Goal: Information Seeking & Learning: Learn about a topic

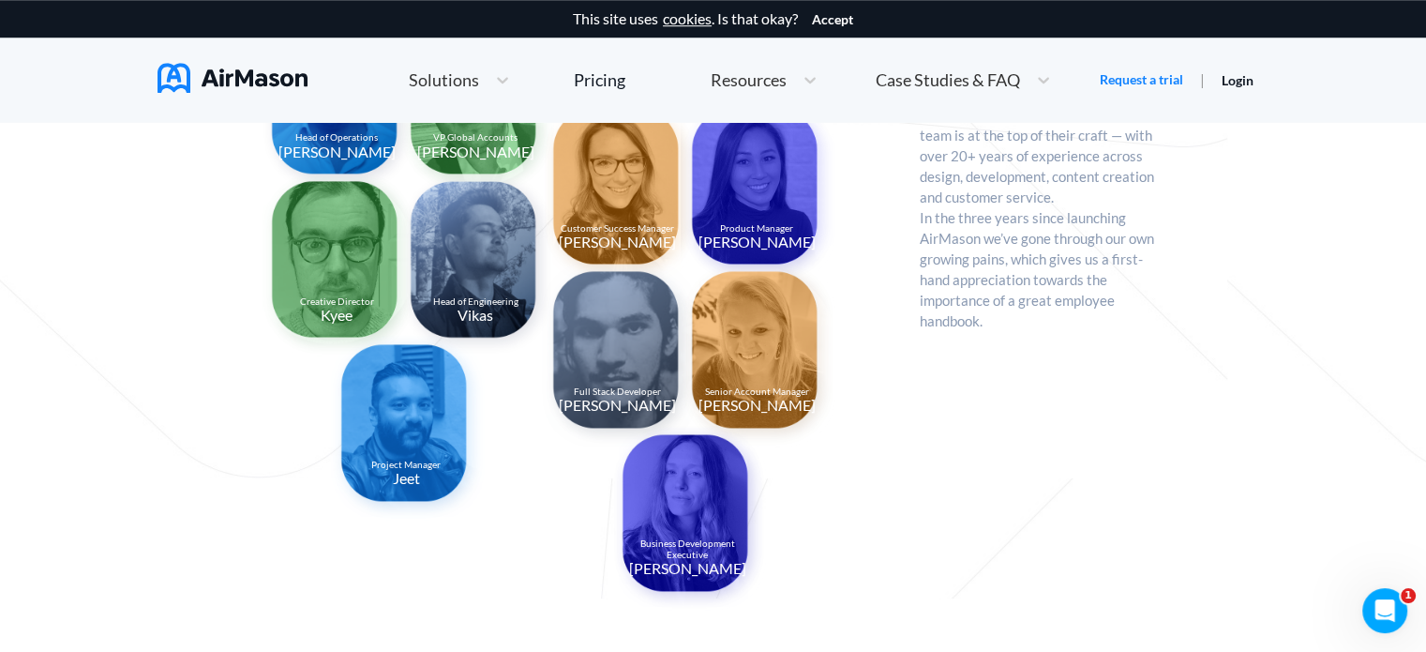
scroll to position [2174, 0]
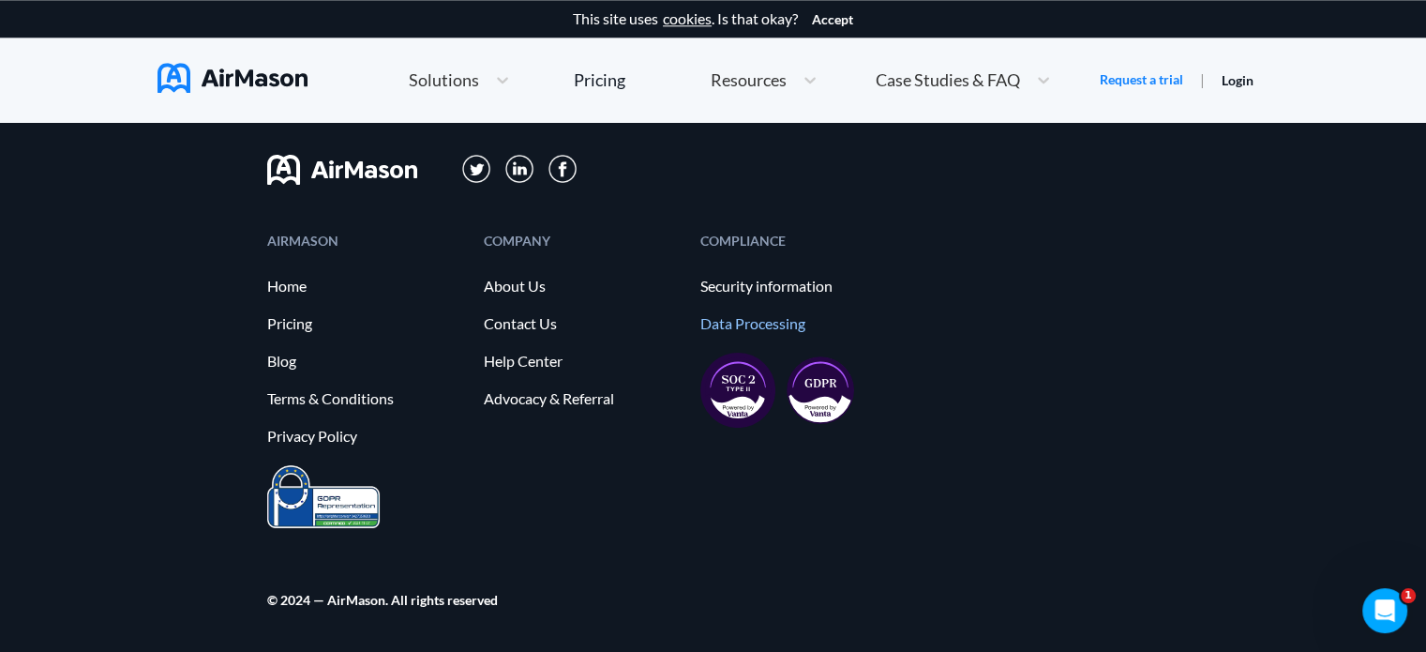
click at [776, 321] on link "Data Processing" at bounding box center [799, 323] width 198 height 17
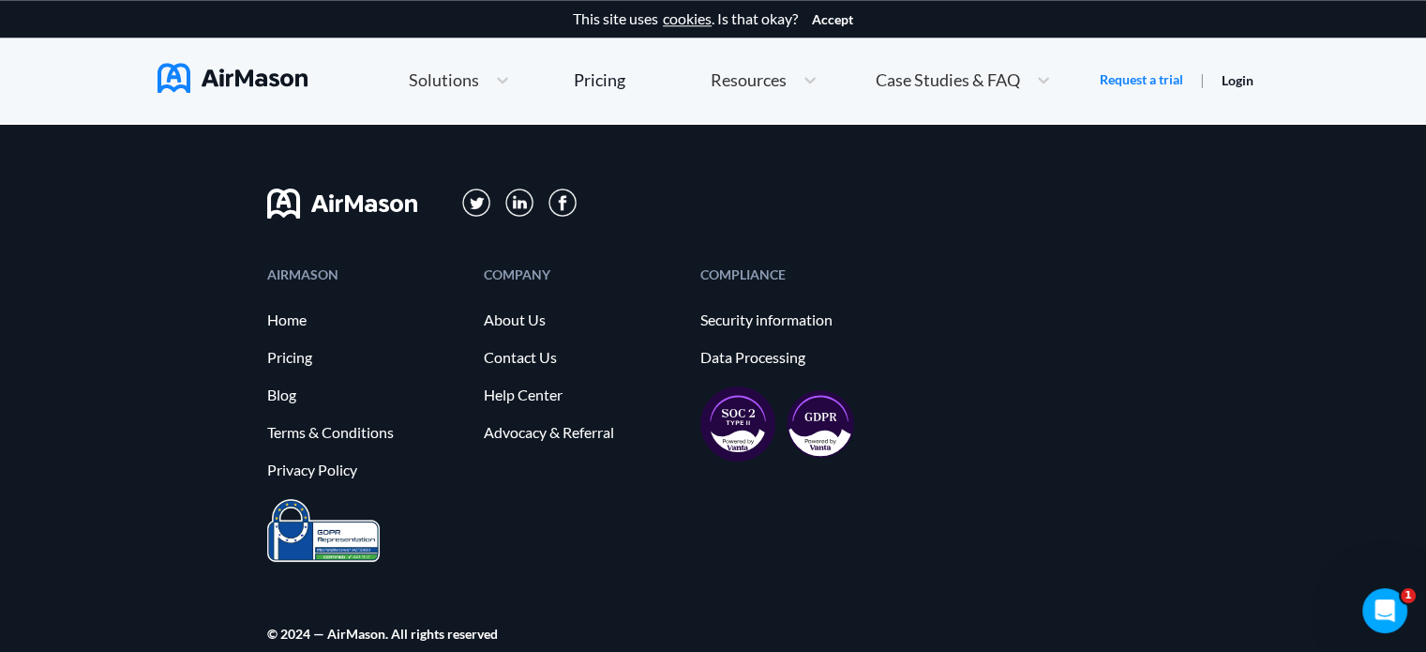
scroll to position [2174, 0]
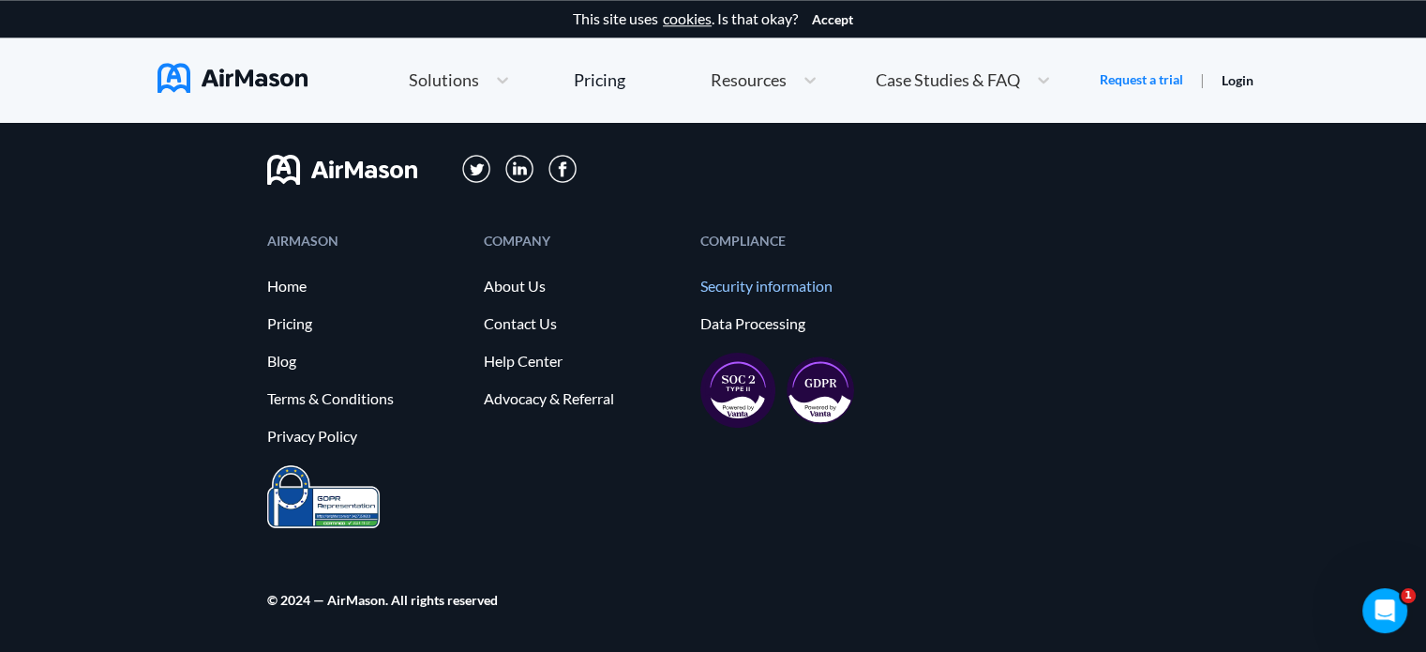
click at [795, 288] on link "Security information" at bounding box center [799, 286] width 198 height 17
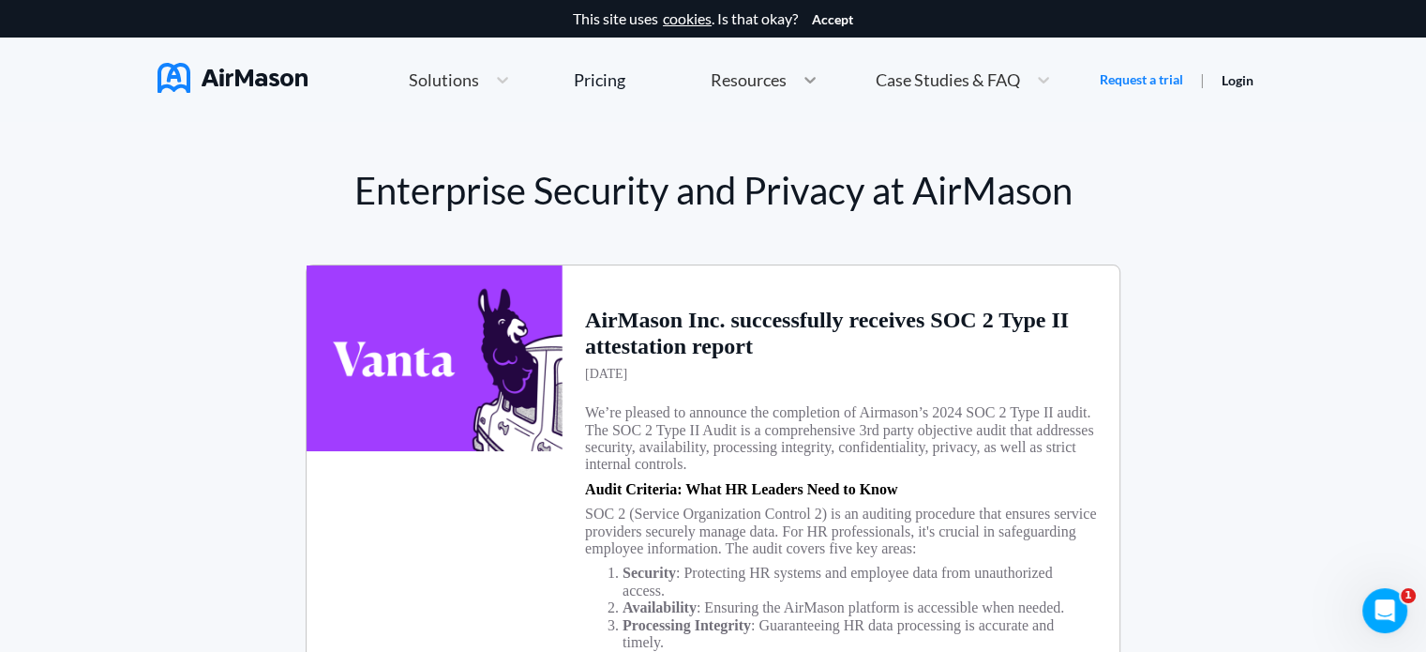
click at [805, 82] on icon at bounding box center [810, 79] width 19 height 19
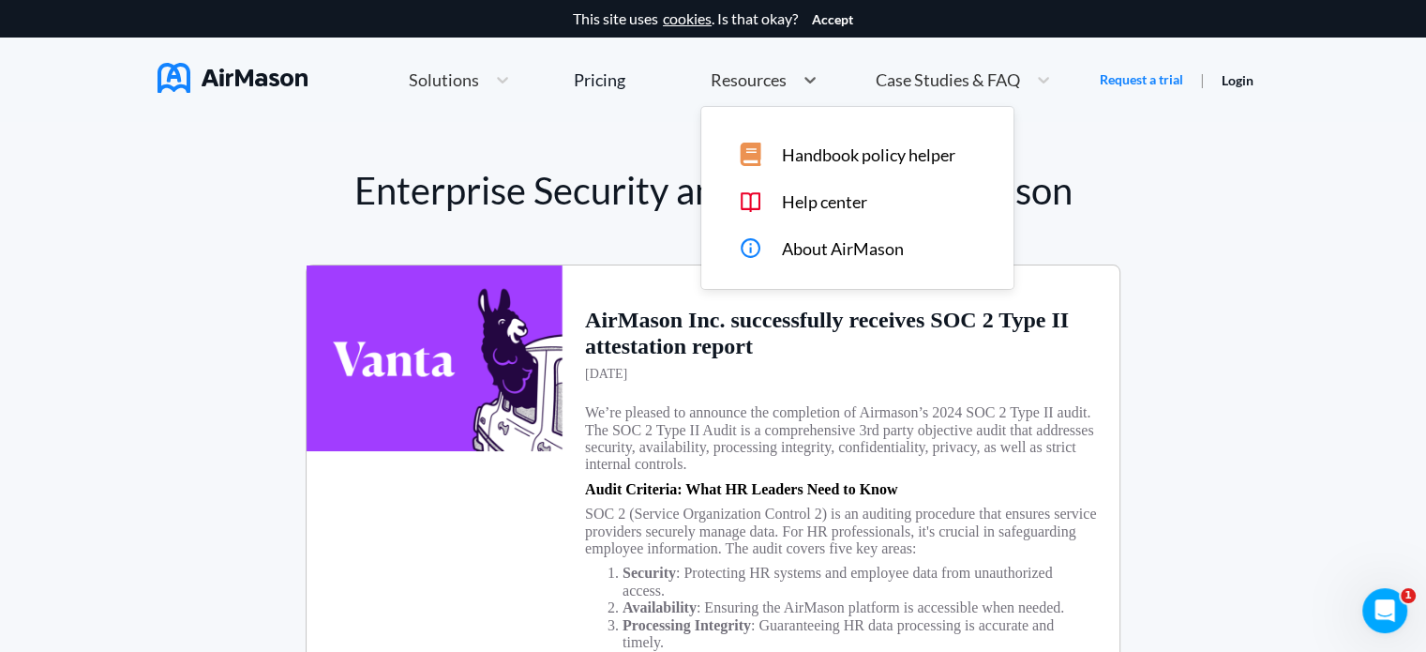
click at [833, 252] on span "About AirMason" at bounding box center [842, 249] width 122 height 20
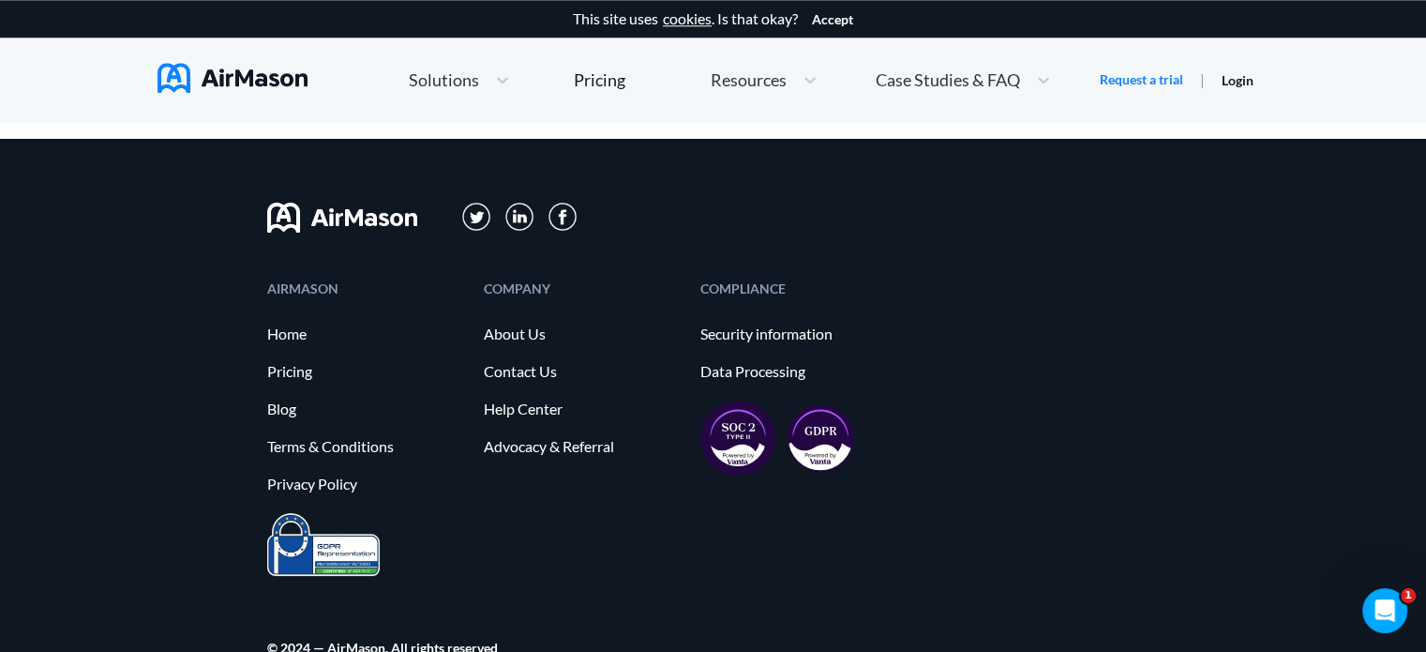
scroll to position [2174, 0]
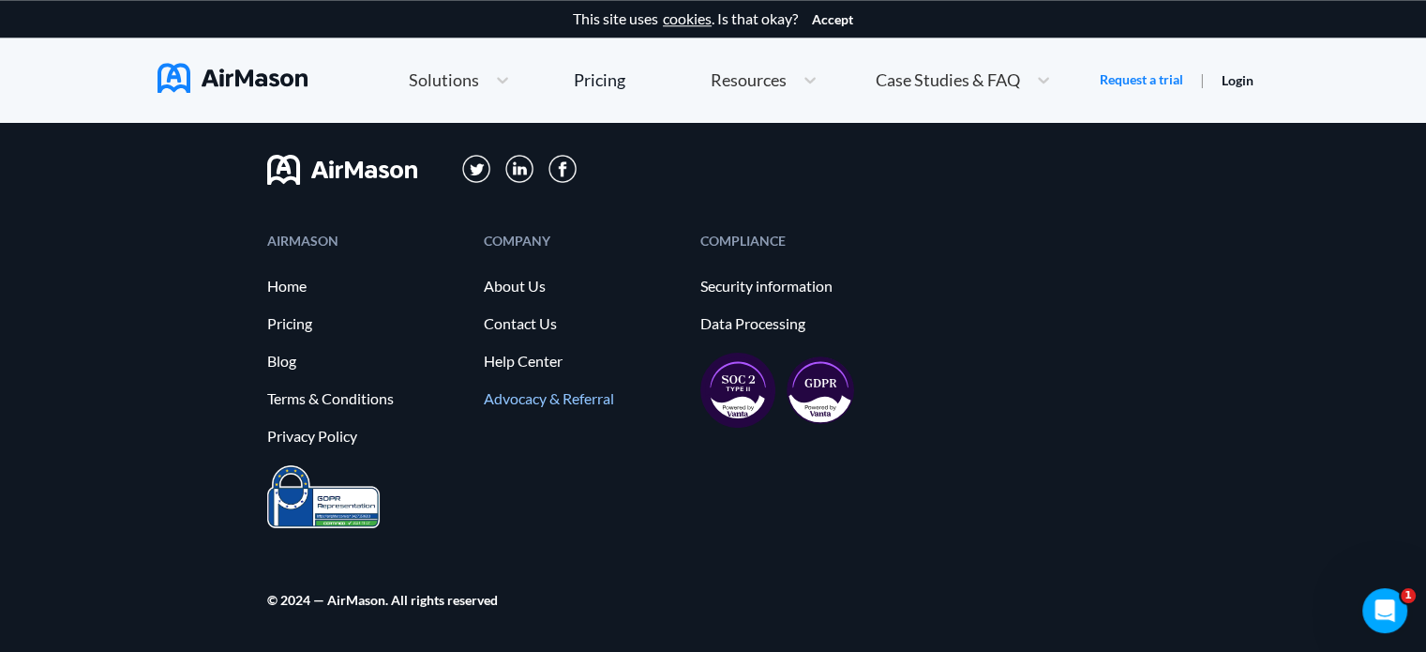
click at [521, 397] on link "Advocacy & Referral" at bounding box center [583, 398] width 198 height 17
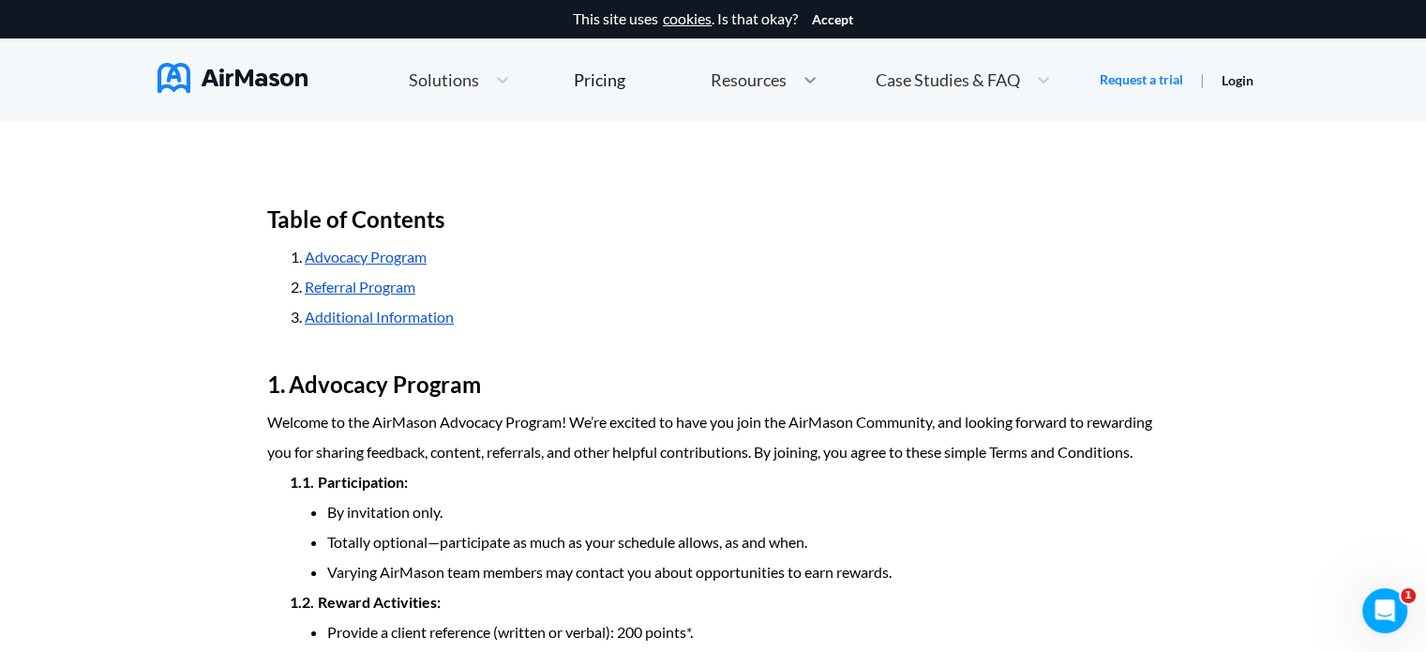
click at [795, 72] on div at bounding box center [810, 79] width 34 height 19
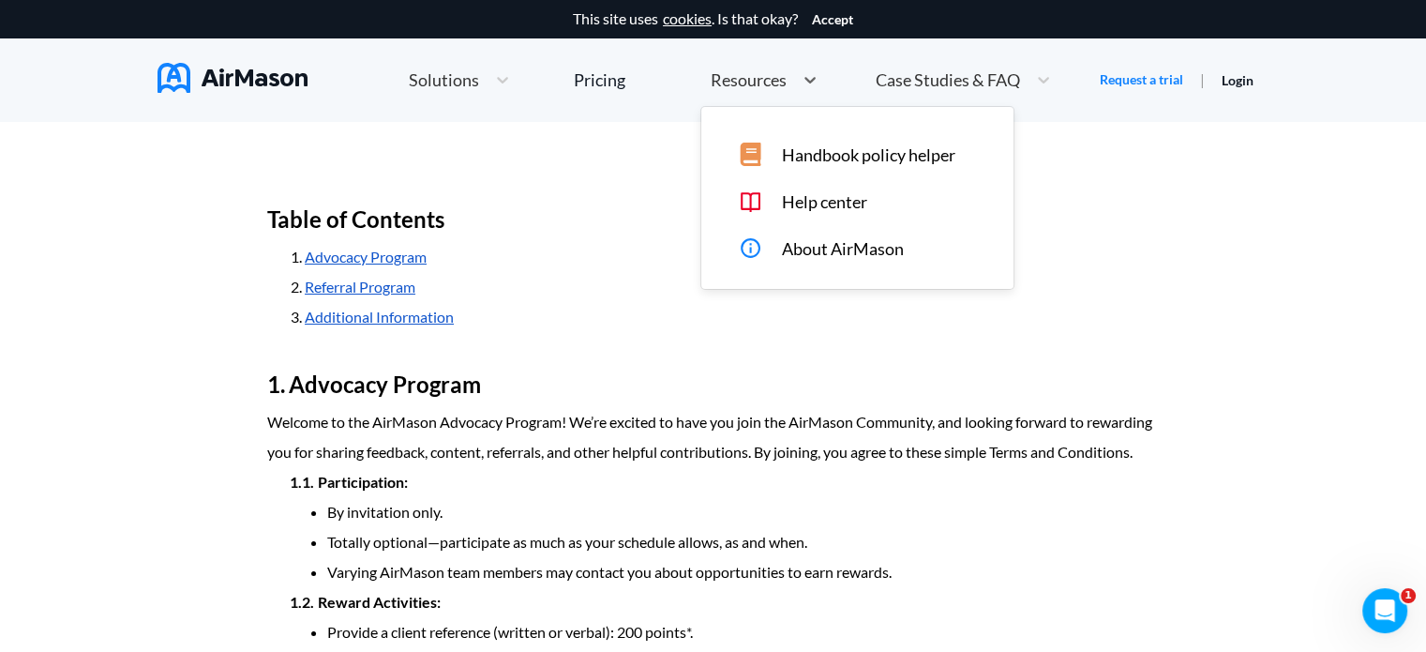
click at [788, 248] on span "About AirMason" at bounding box center [842, 249] width 122 height 20
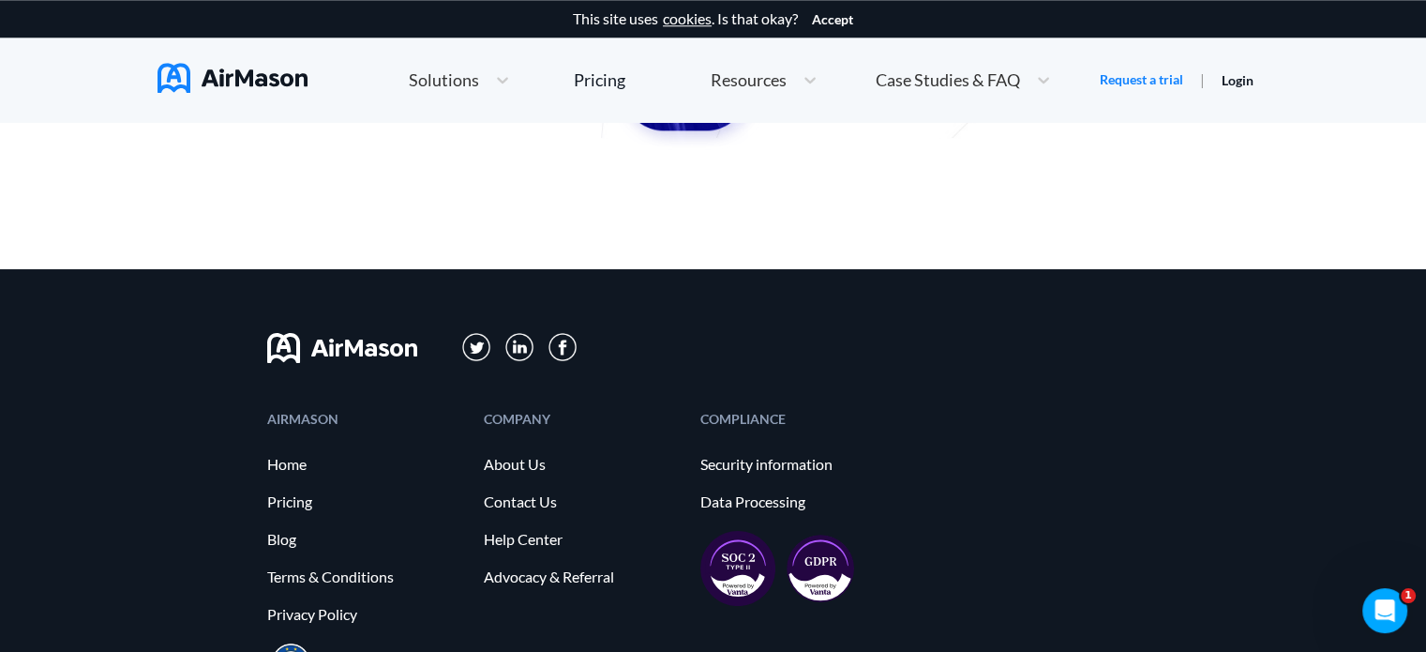
scroll to position [2003, 0]
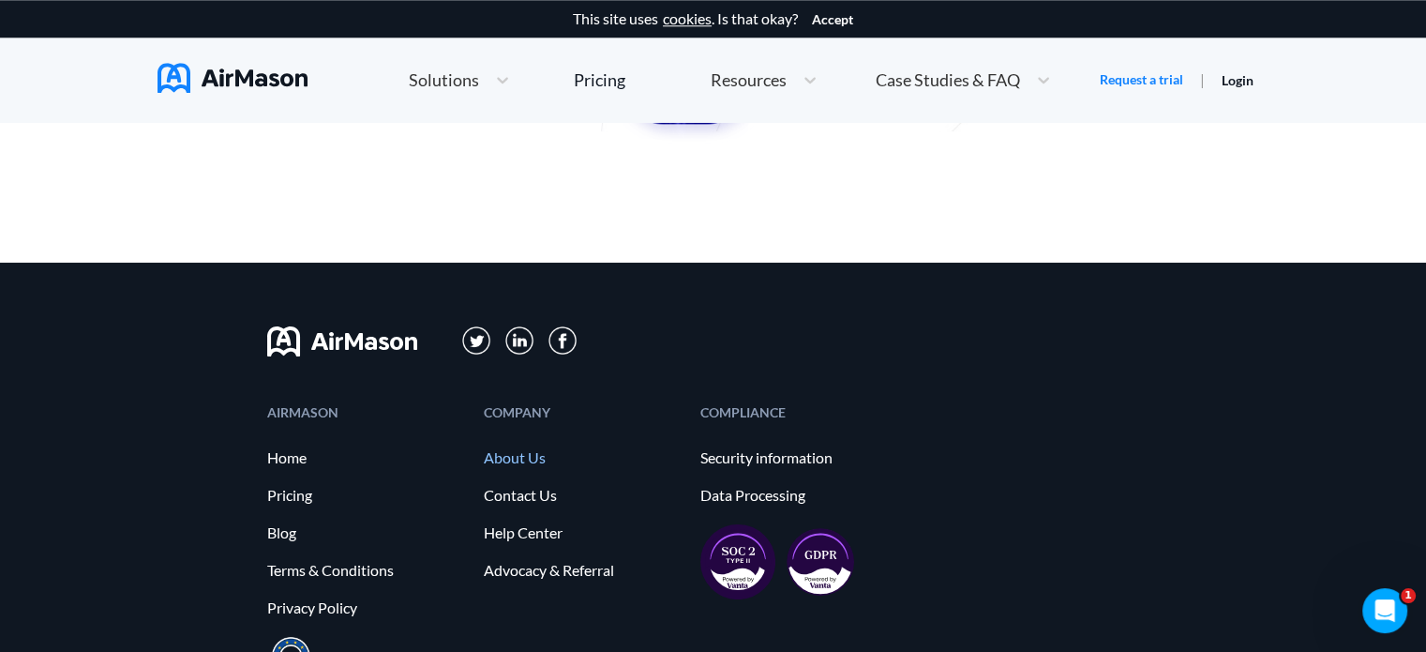
click at [499, 457] on link "About Us" at bounding box center [583, 457] width 198 height 17
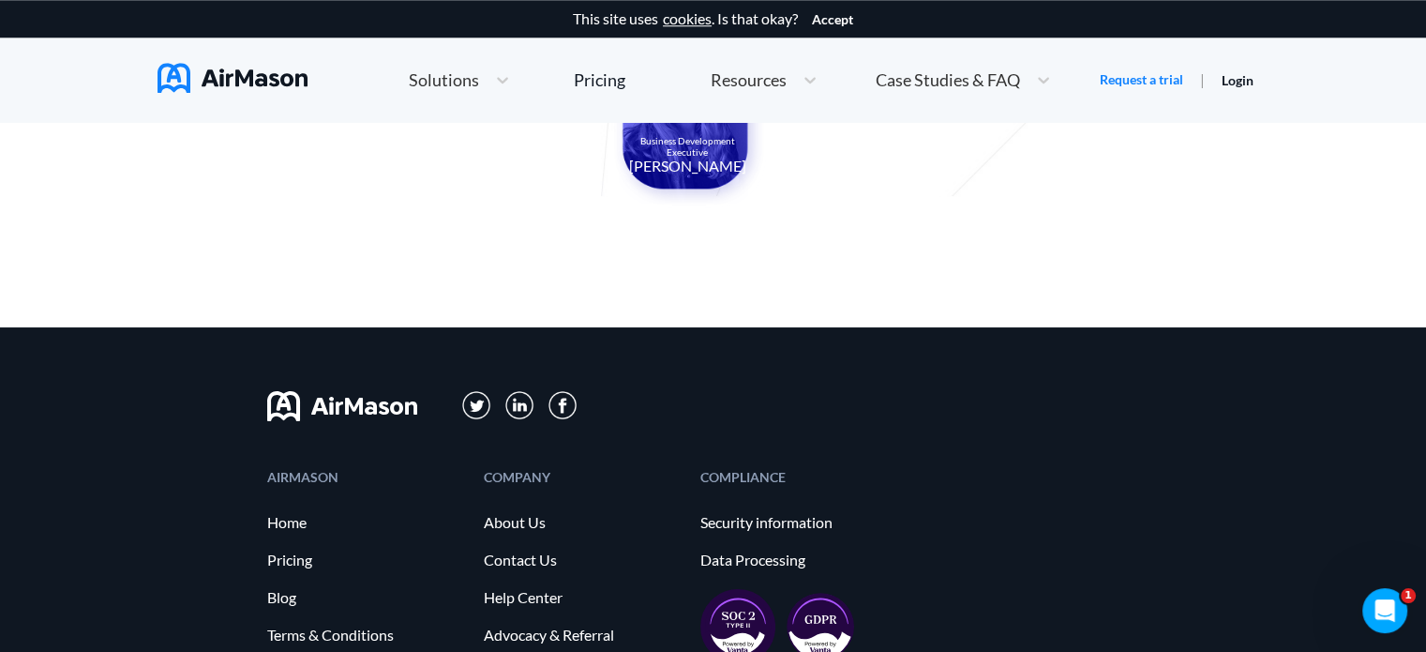
scroll to position [2051, 0]
